Goal: Transaction & Acquisition: Purchase product/service

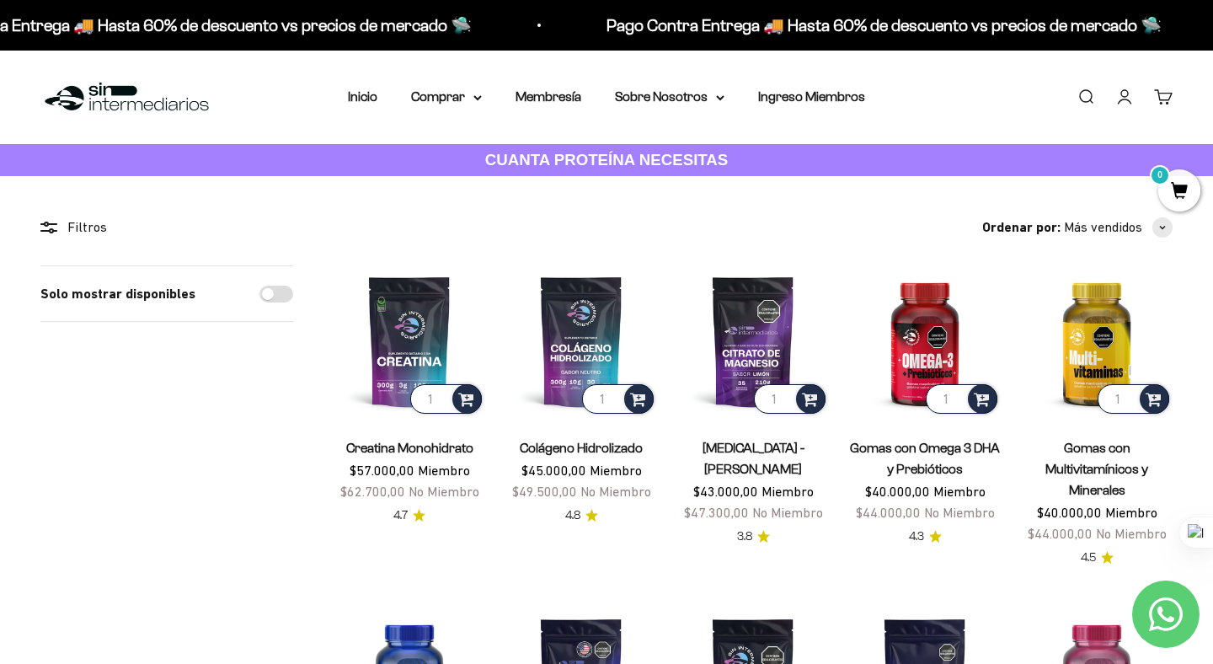
click at [112, 113] on img at bounding box center [126, 97] width 173 height 36
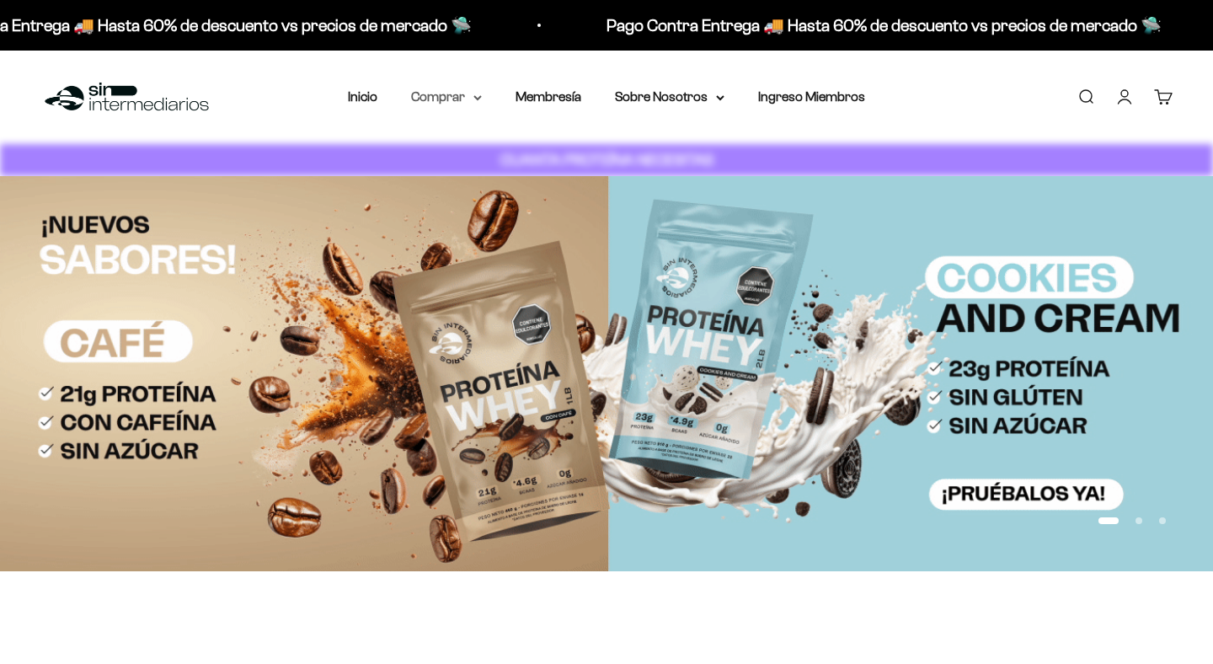
click at [447, 97] on summary "Comprar" at bounding box center [446, 97] width 71 height 22
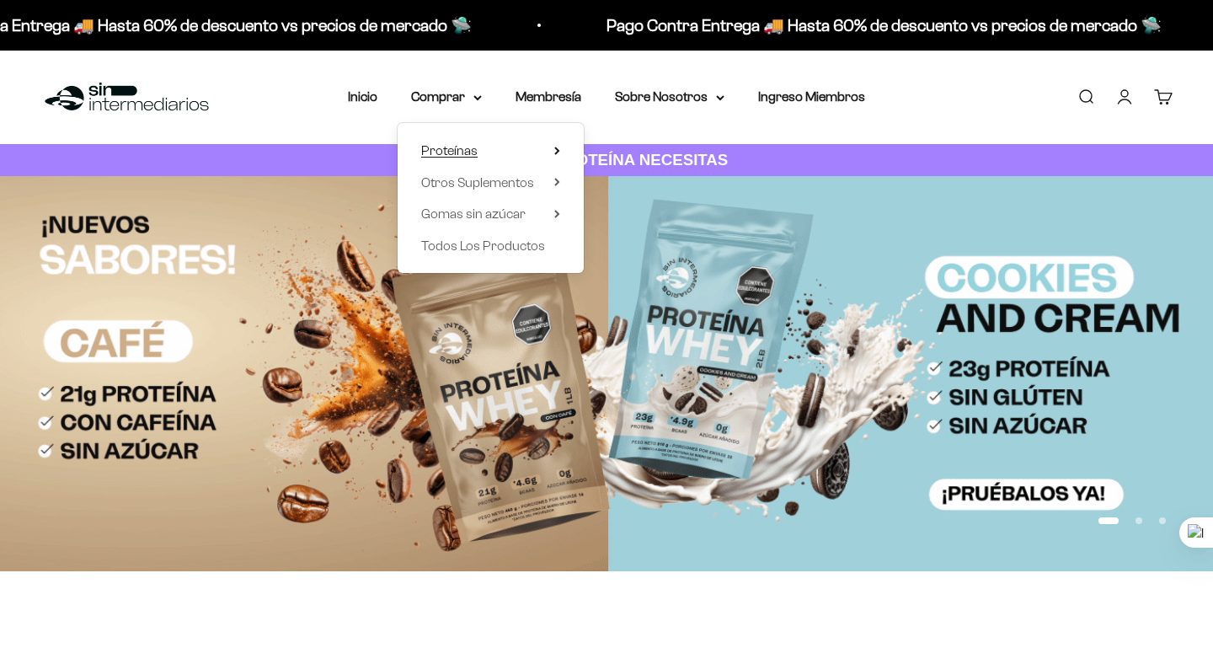
click at [474, 153] on span "Proteínas" at bounding box center [449, 150] width 56 height 14
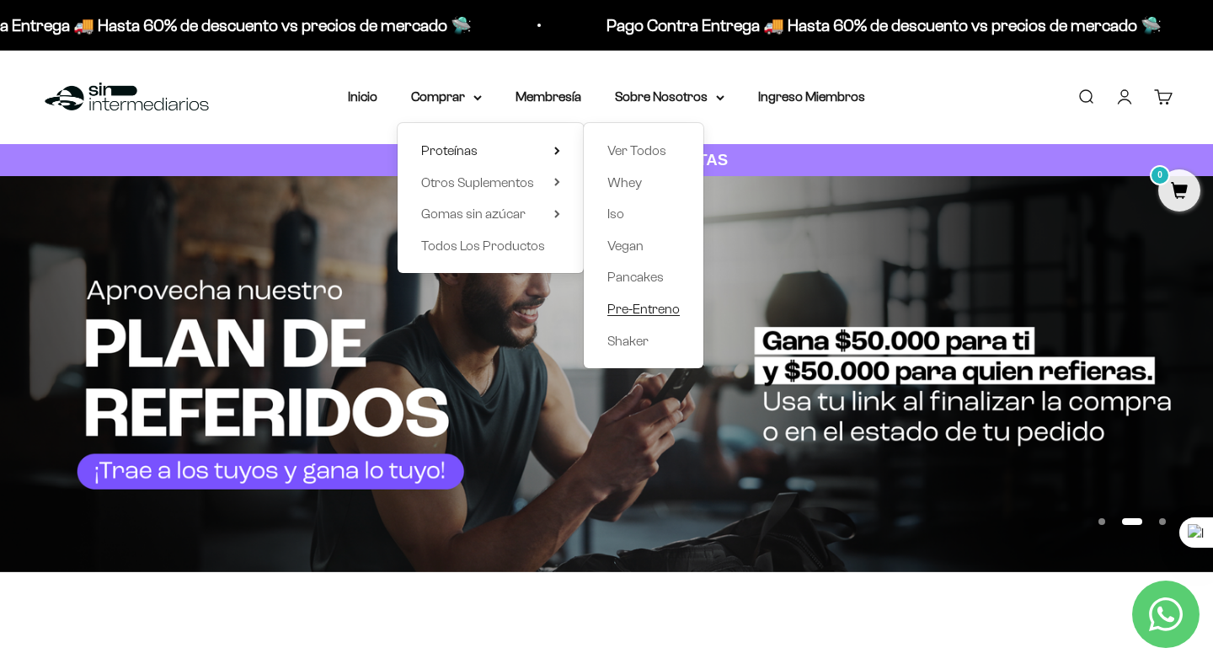
click at [626, 304] on span "Pre-Entreno" at bounding box center [644, 309] width 72 height 14
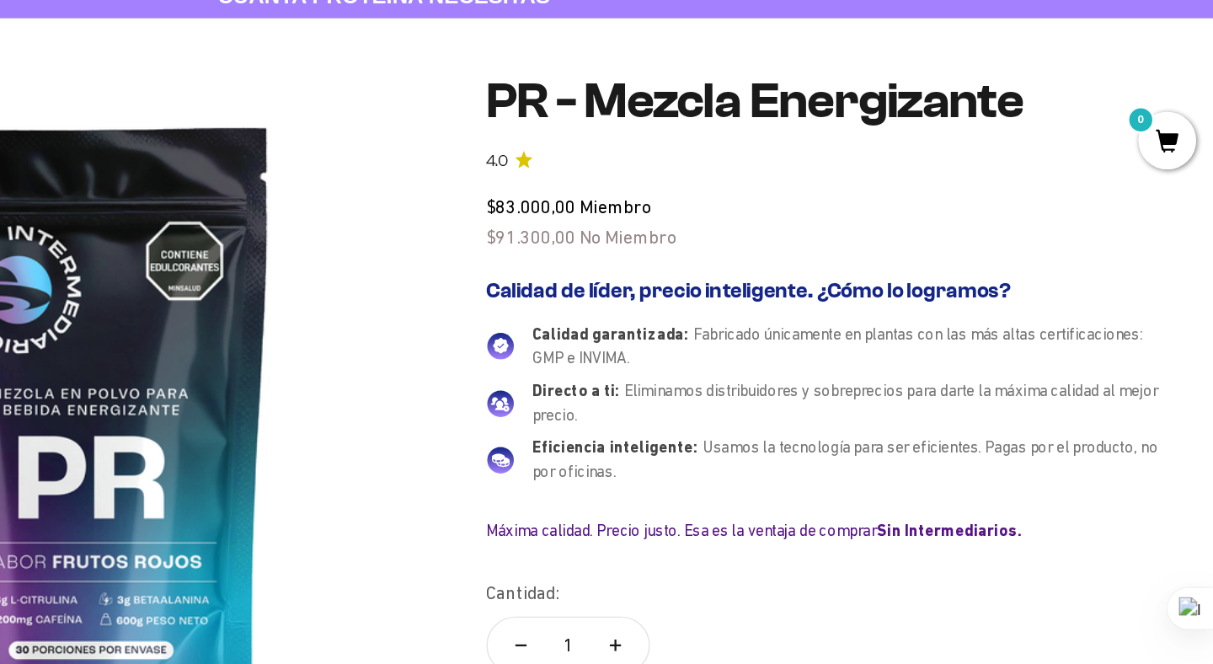
scroll to position [75, 0]
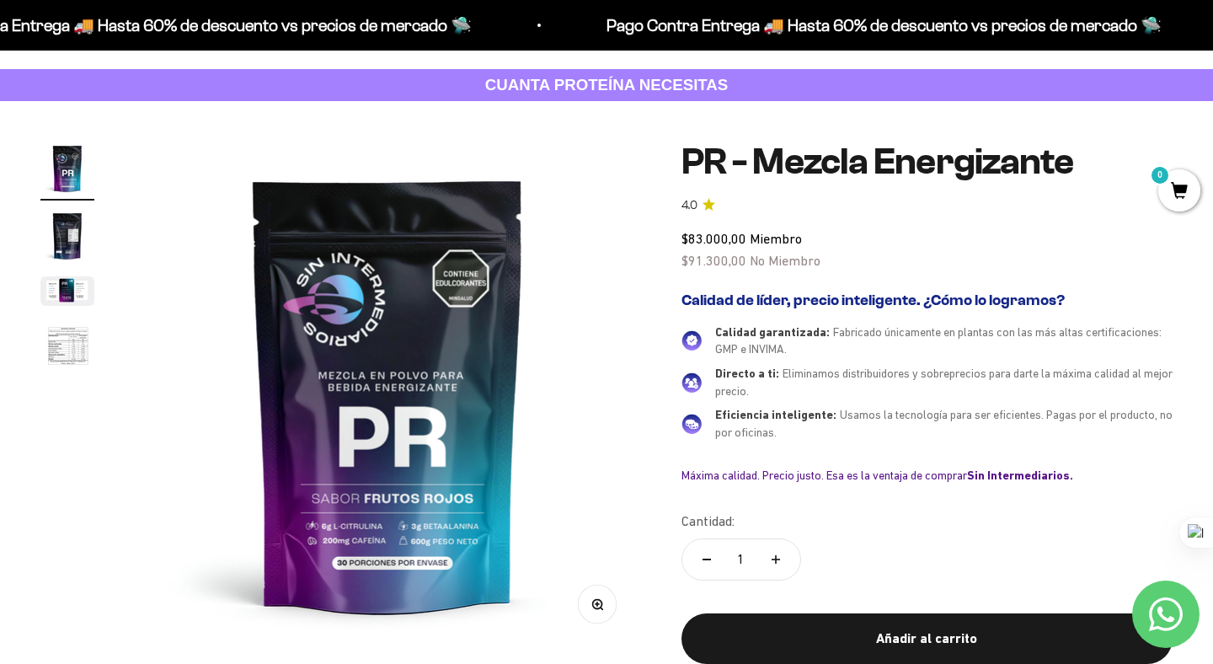
click at [71, 256] on img "Ir al artículo 2" at bounding box center [67, 236] width 54 height 54
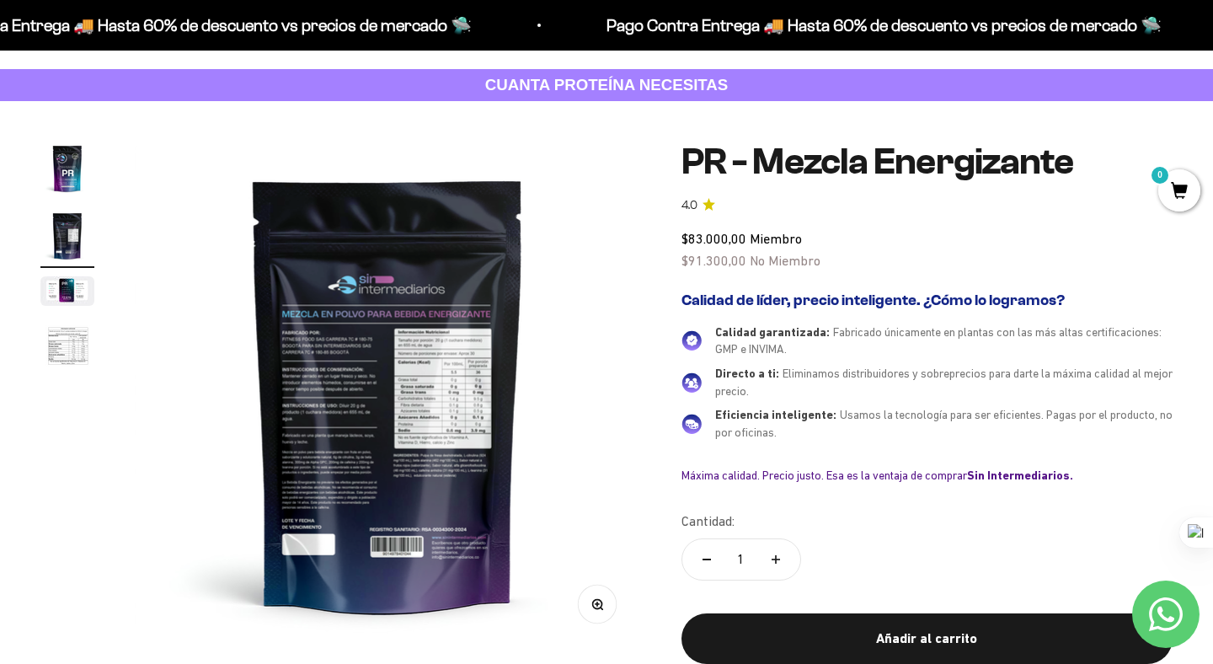
click at [71, 190] on img "Ir al artículo 1" at bounding box center [67, 169] width 54 height 54
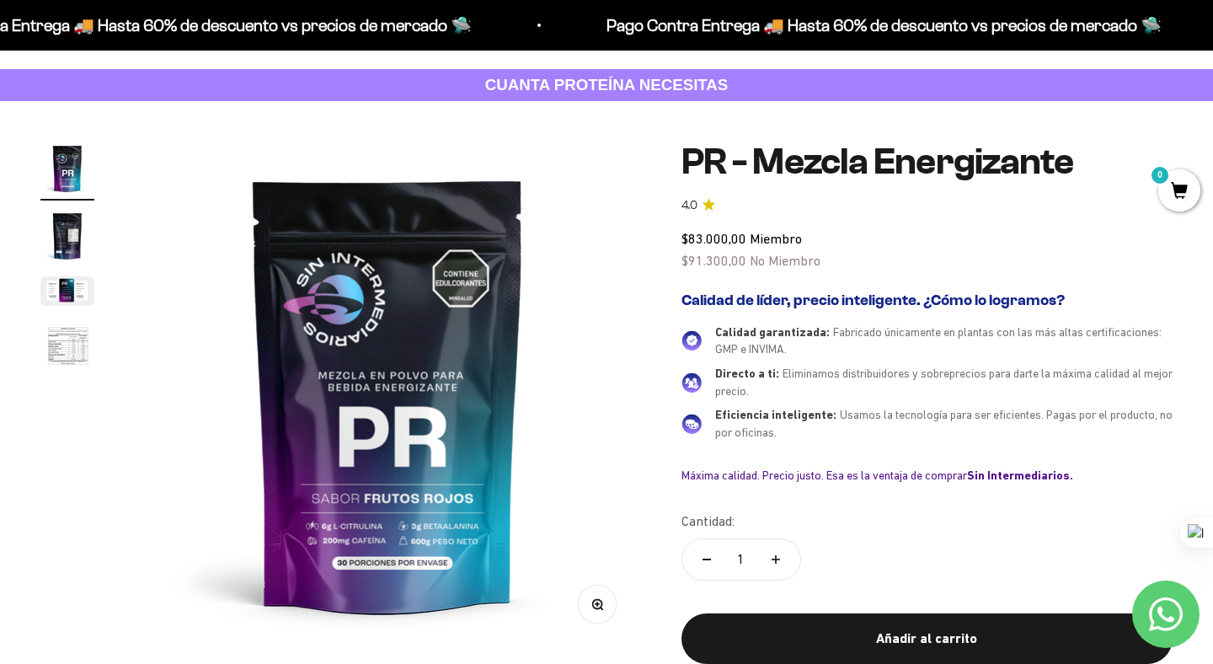
scroll to position [0, 0]
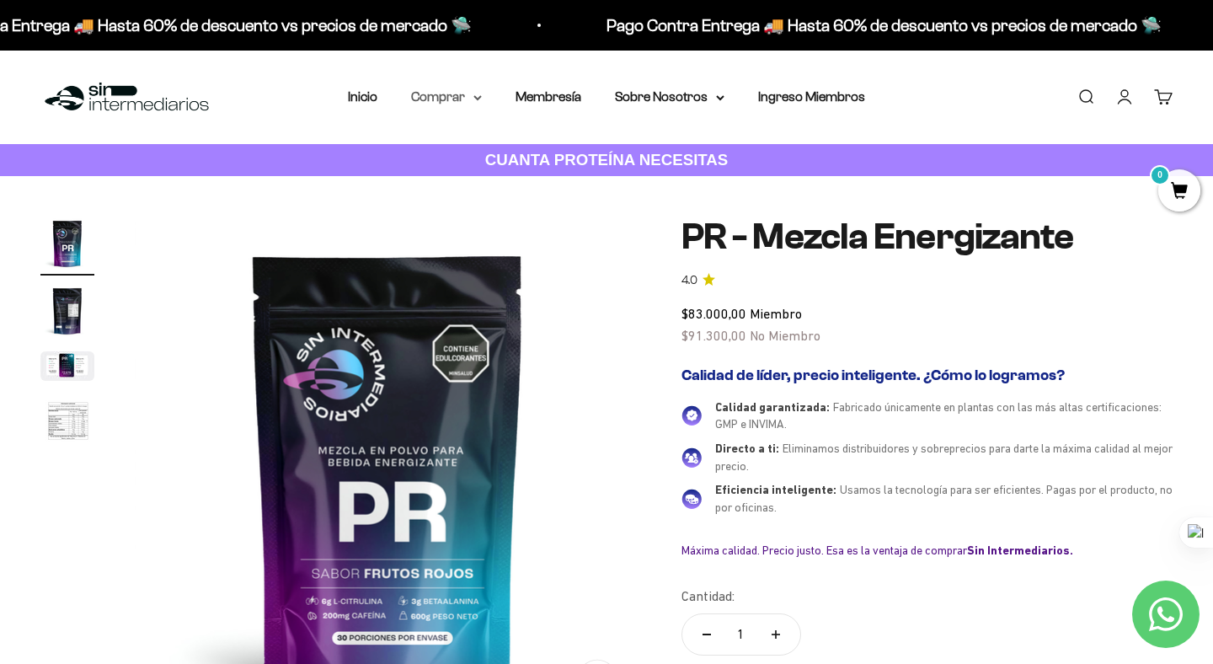
click at [436, 104] on summary "Comprar" at bounding box center [446, 97] width 71 height 22
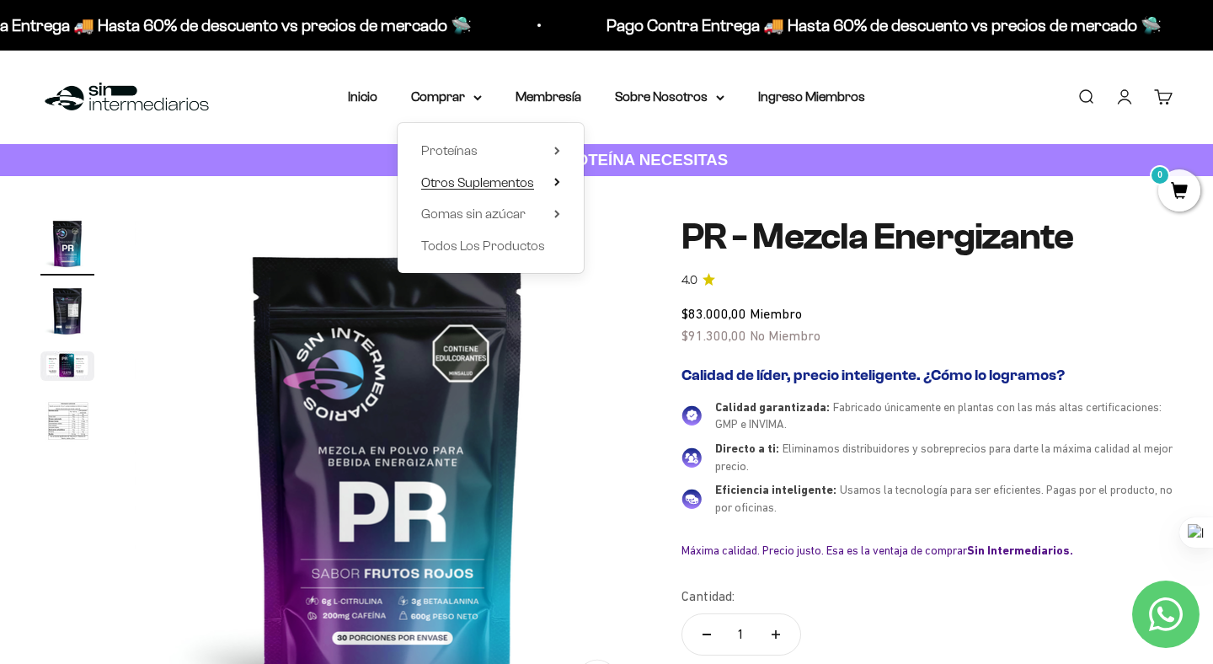
click at [464, 177] on span "Otros Suplementos" at bounding box center [477, 182] width 113 height 14
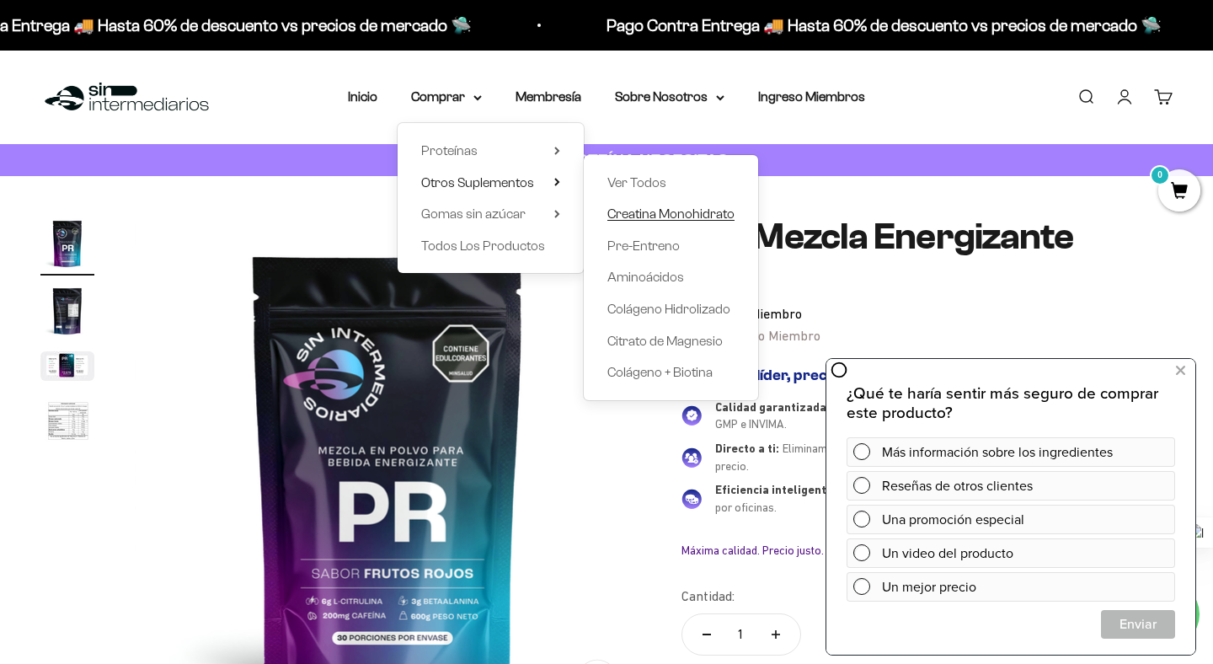
click at [631, 211] on span "Creatina Monohidrato" at bounding box center [671, 213] width 127 height 14
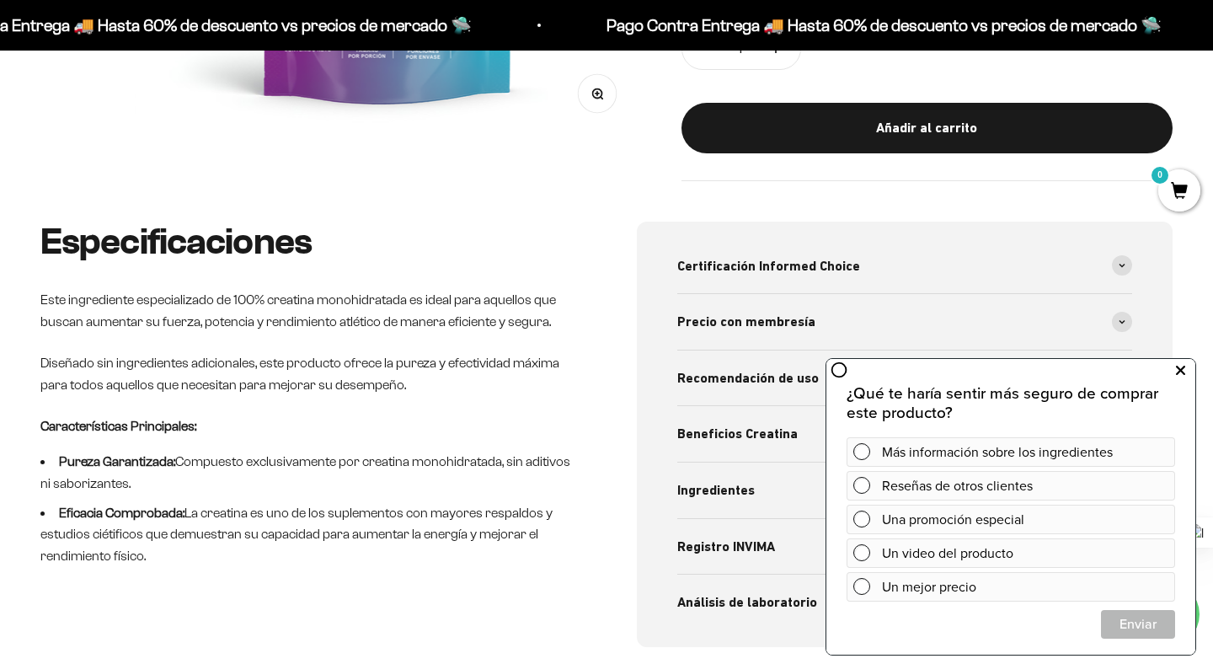
click at [1184, 373] on icon at bounding box center [1180, 371] width 9 height 22
